Goal: Task Accomplishment & Management: Complete application form

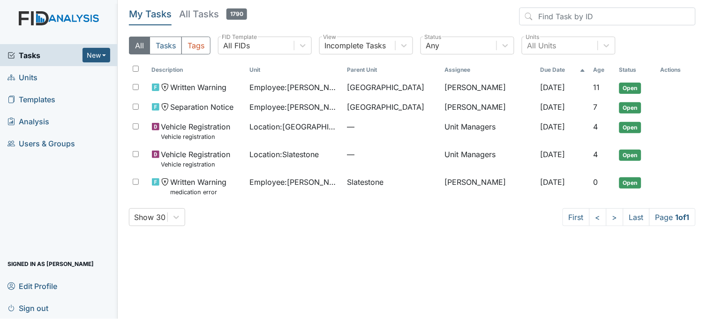
click at [43, 76] on link "Units" at bounding box center [59, 77] width 118 height 22
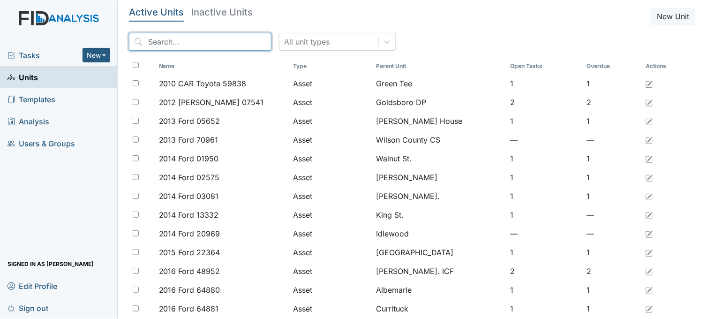
click at [190, 43] on input "search" at bounding box center [200, 42] width 143 height 18
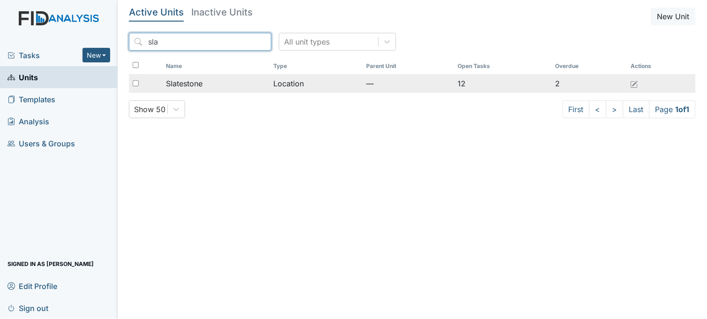
type input "sla"
click at [199, 81] on span "Slatestone" at bounding box center [184, 83] width 37 height 11
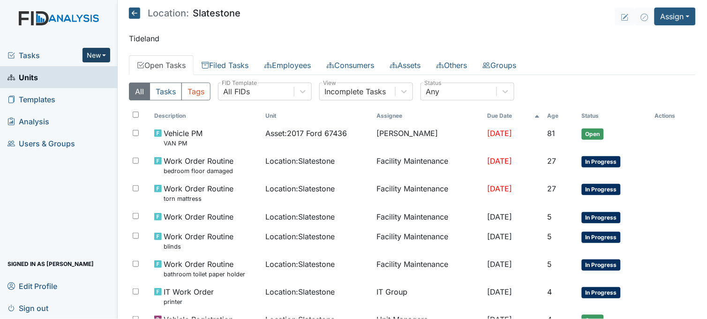
click at [100, 50] on button "New" at bounding box center [97, 55] width 28 height 15
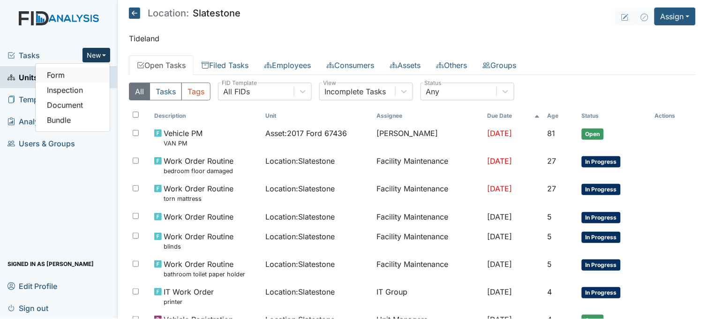
click at [97, 69] on link "Form" at bounding box center [73, 75] width 74 height 15
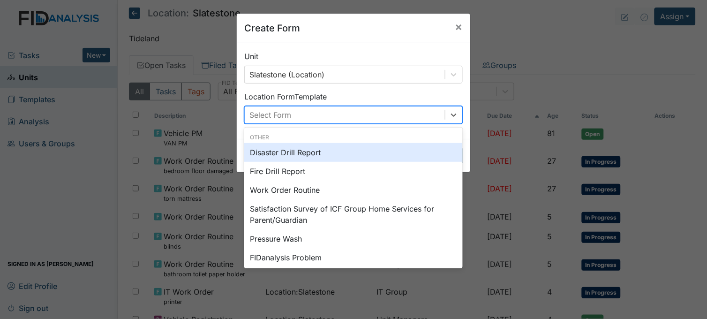
click at [299, 115] on div "Select Form" at bounding box center [345, 114] width 200 height 17
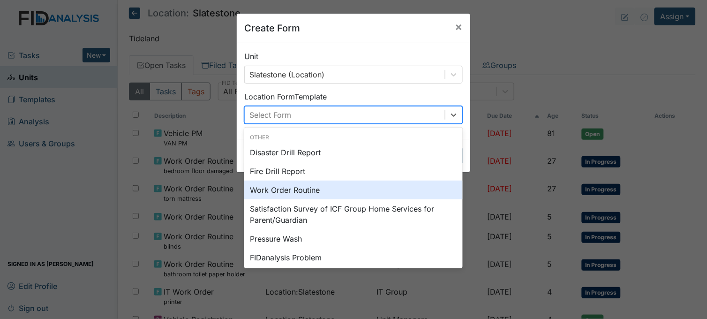
click at [285, 189] on div "Work Order Routine" at bounding box center [353, 190] width 218 height 19
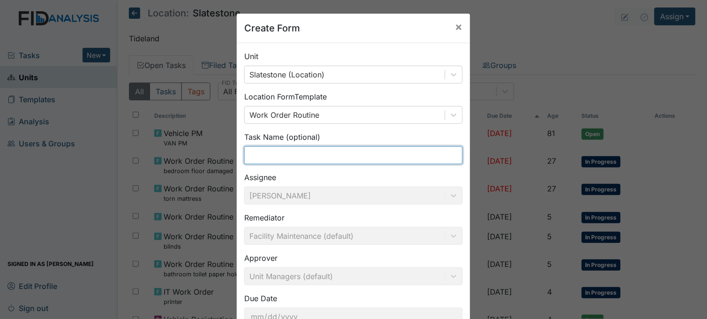
click at [288, 152] on input "text" at bounding box center [353, 155] width 218 height 18
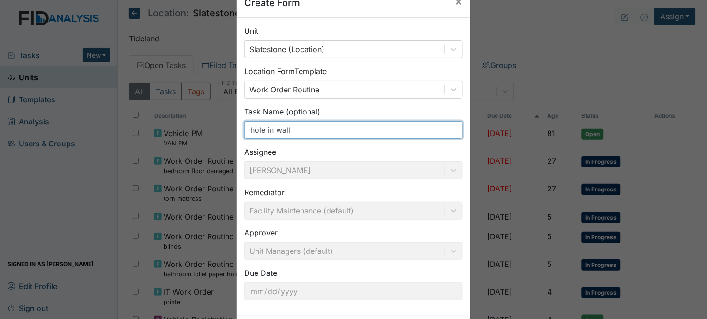
scroll to position [69, 0]
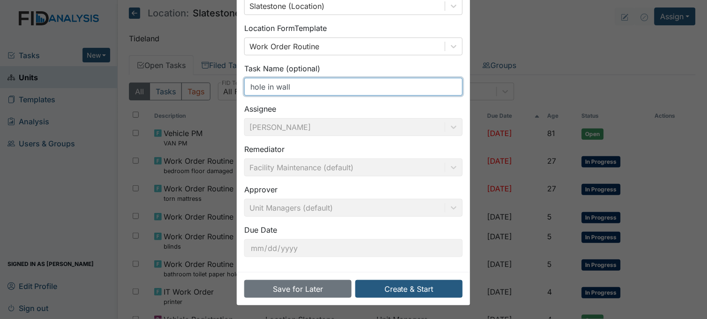
click at [274, 85] on input "hole in wall" at bounding box center [353, 87] width 218 height 18
type input "hole in the wall"
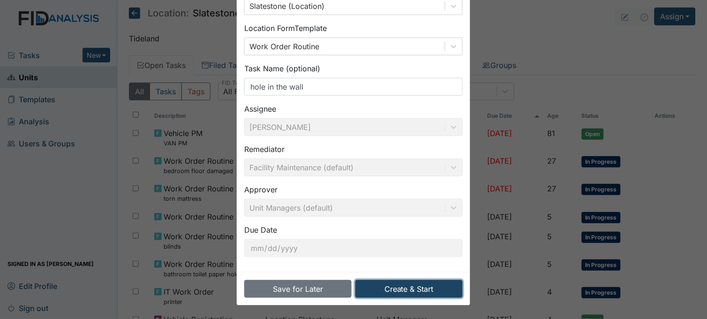
click at [419, 289] on button "Create & Start" at bounding box center [408, 289] width 107 height 18
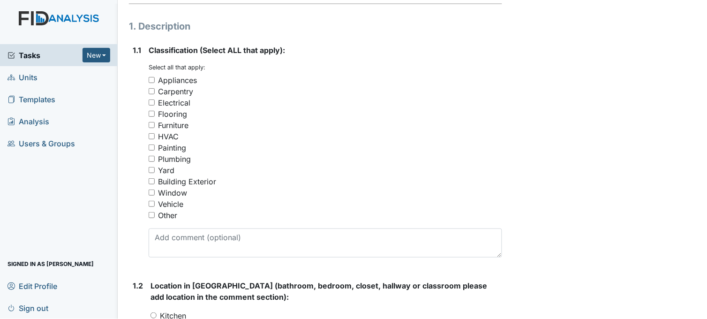
scroll to position [156, 0]
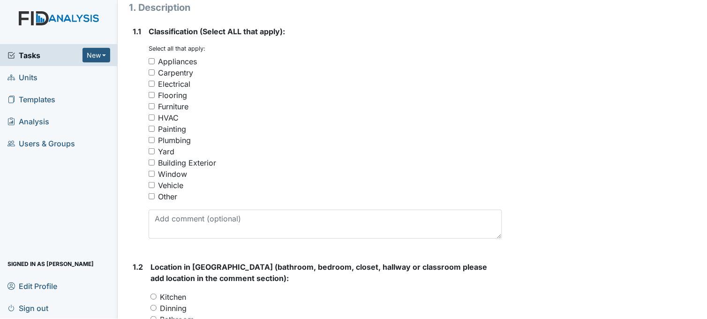
click at [150, 128] on input "Painting" at bounding box center [152, 129] width 6 height 6
checkbox input "true"
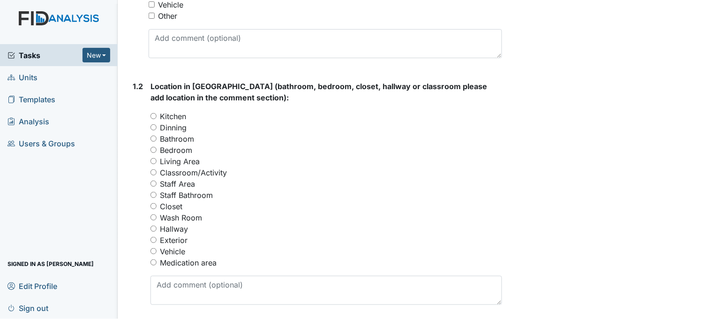
scroll to position [364, 0]
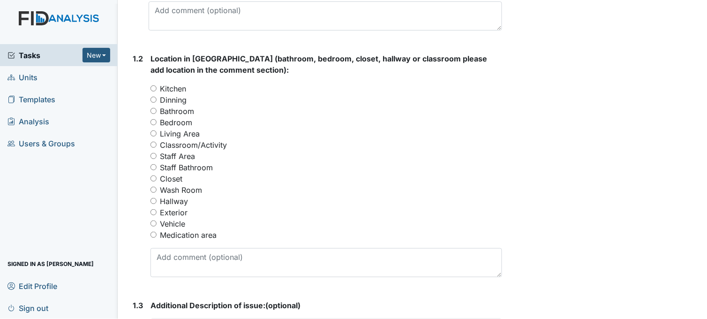
click at [152, 132] on input "Living Area" at bounding box center [154, 133] width 6 height 6
radio input "true"
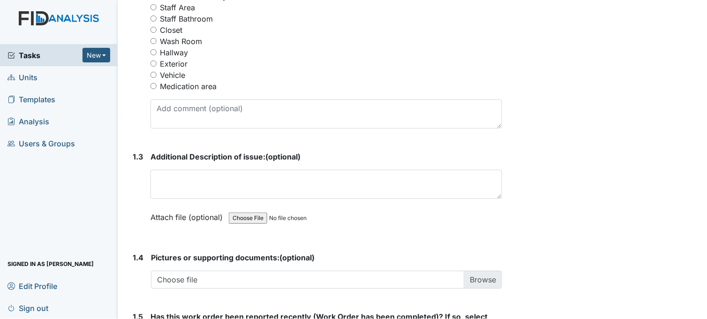
scroll to position [521, 0]
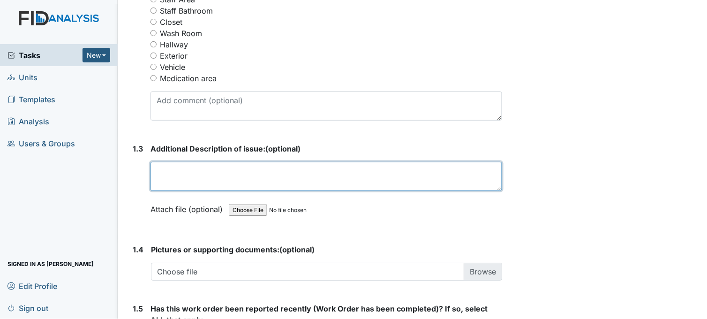
click at [215, 168] on textarea at bounding box center [327, 176] width 352 height 29
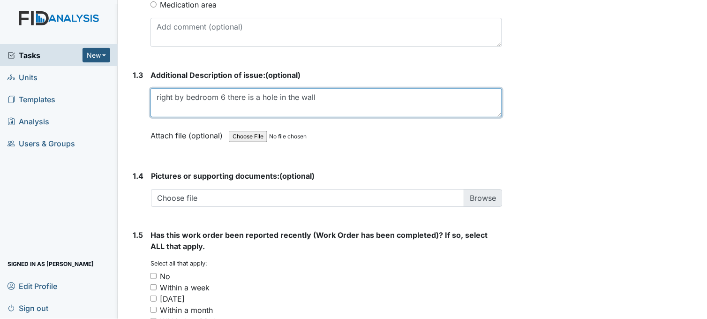
scroll to position [625, 0]
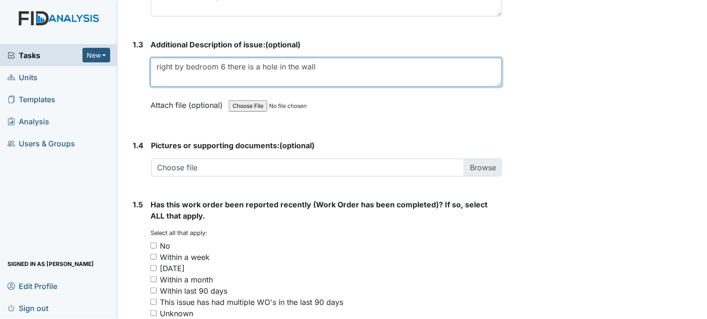
click at [155, 65] on textarea "right by bedroom 6 there is a hole in the wall" at bounding box center [327, 72] width 352 height 29
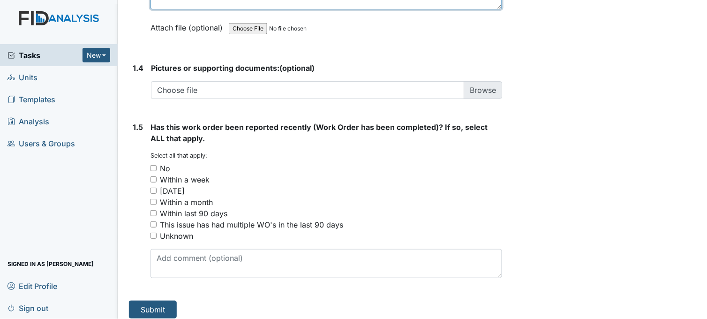
scroll to position [709, 0]
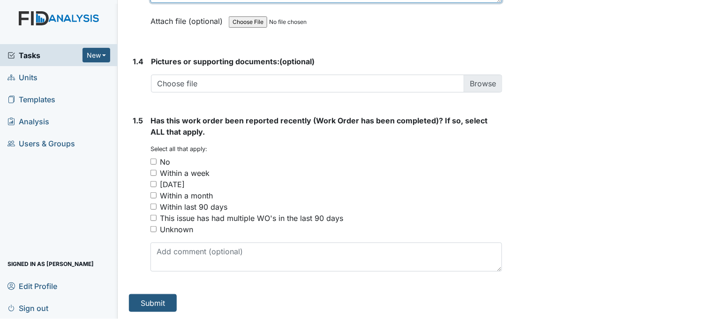
type textarea "In the living room right by bedroom 6 there is a hole in the wall"
click at [152, 161] on input "No" at bounding box center [154, 161] width 6 height 6
checkbox input "true"
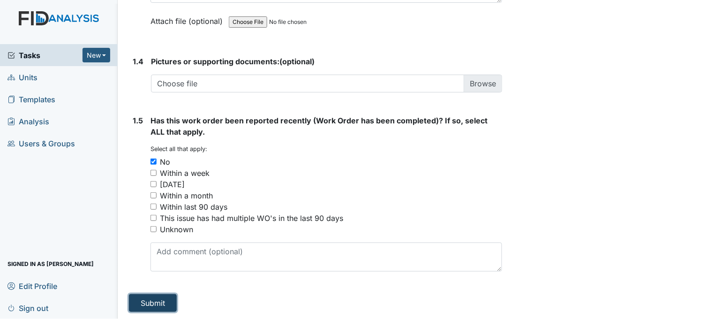
click at [170, 305] on button "Submit" at bounding box center [153, 303] width 48 height 18
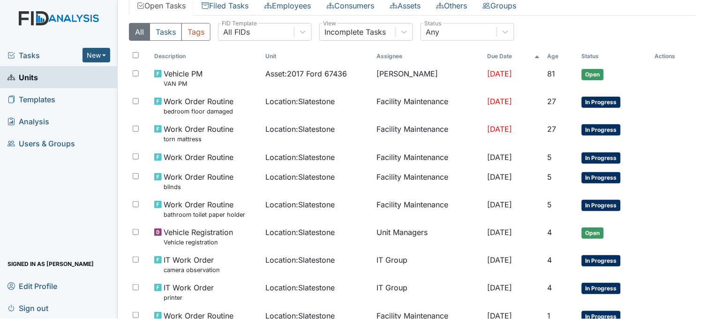
scroll to position [104, 0]
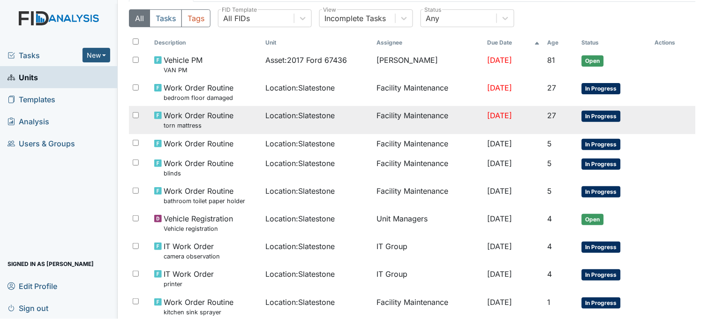
click at [288, 114] on span "Location : Slatestone" at bounding box center [299, 115] width 69 height 11
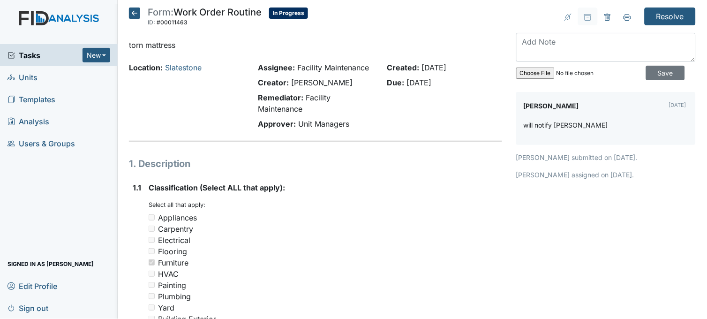
click at [137, 13] on icon at bounding box center [134, 13] width 11 height 11
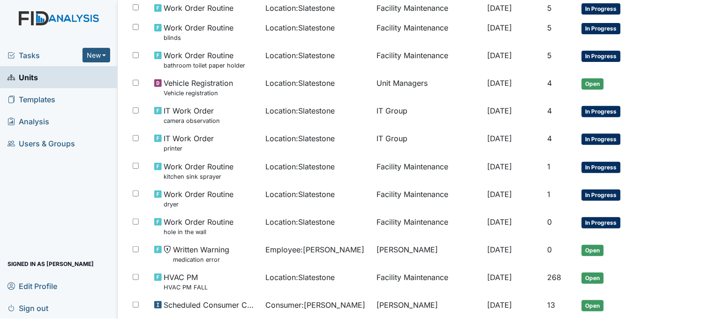
scroll to position [208, 0]
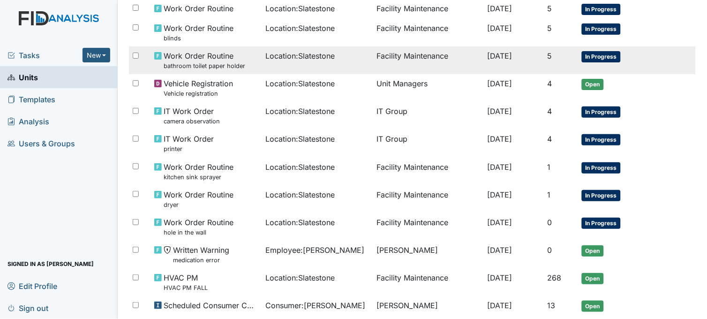
click at [198, 69] on small "bathroom toilet paper holder" at bounding box center [205, 65] width 82 height 9
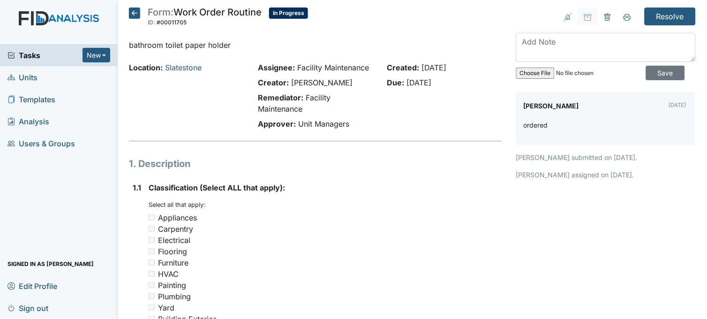
click at [135, 15] on icon at bounding box center [134, 13] width 11 height 11
